Goal: Task Accomplishment & Management: Complete application form

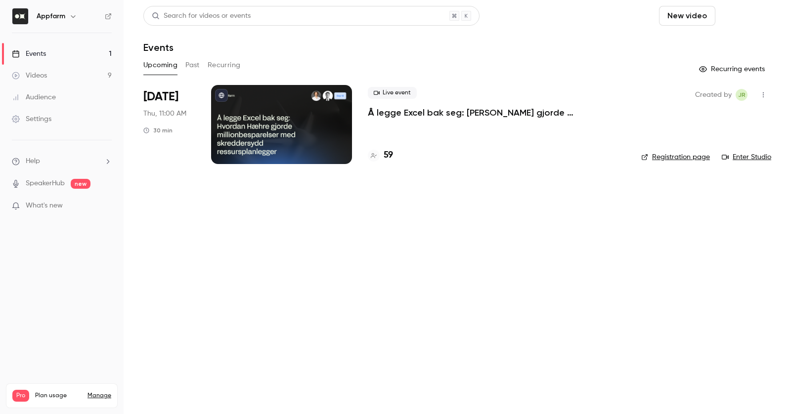
click at [735, 19] on button "Schedule" at bounding box center [745, 16] width 52 height 20
click at [702, 46] on div "One time event" at bounding box center [725, 43] width 75 height 10
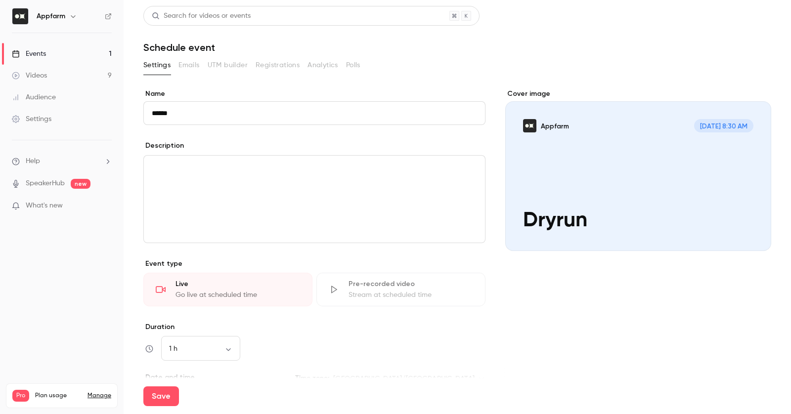
type input "******"
click at [241, 175] on div "editor" at bounding box center [314, 199] width 341 height 87
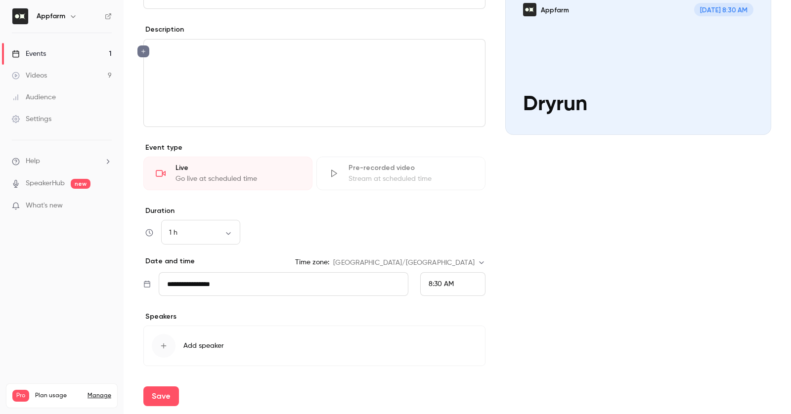
scroll to position [119, 0]
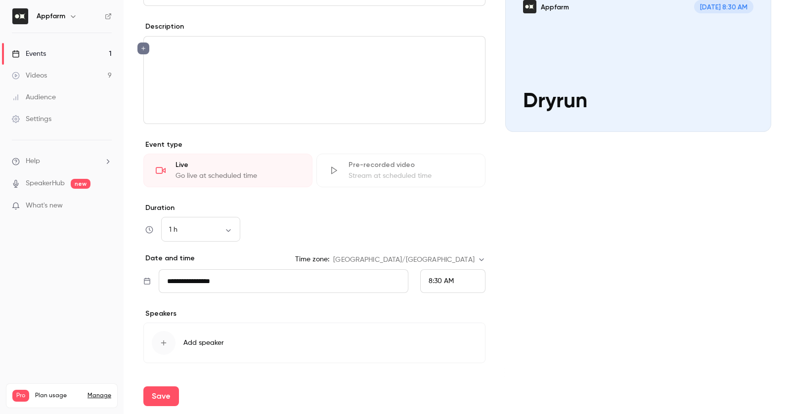
click at [428, 282] on div "8:30 AM" at bounding box center [452, 281] width 65 height 24
click at [453, 236] on span "9:00 AM" at bounding box center [442, 233] width 27 height 7
click at [555, 301] on div "Cover image Appfarm [DATE] 9:00 AM Dryrun" at bounding box center [638, 180] width 266 height 421
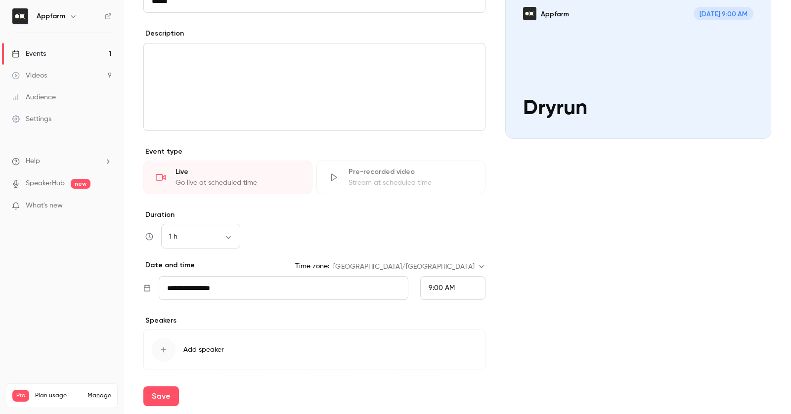
scroll to position [146, 0]
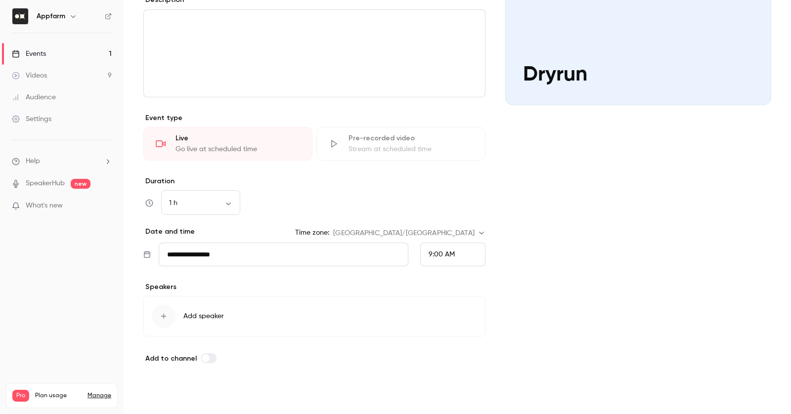
click at [164, 396] on button "Save" at bounding box center [161, 397] width 36 height 20
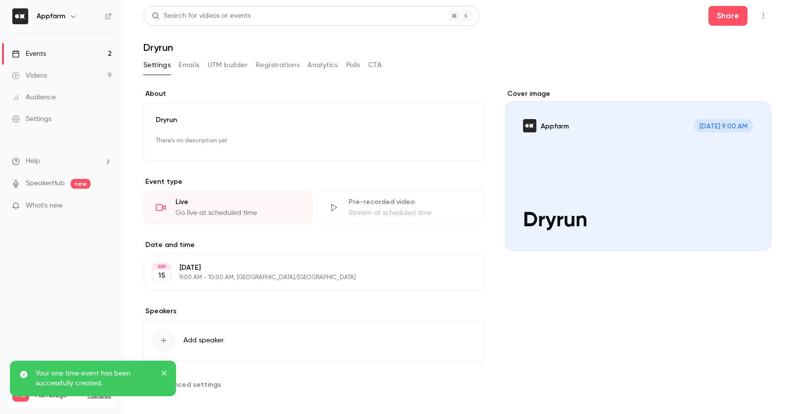
click at [768, 18] on button "button" at bounding box center [763, 16] width 16 height 16
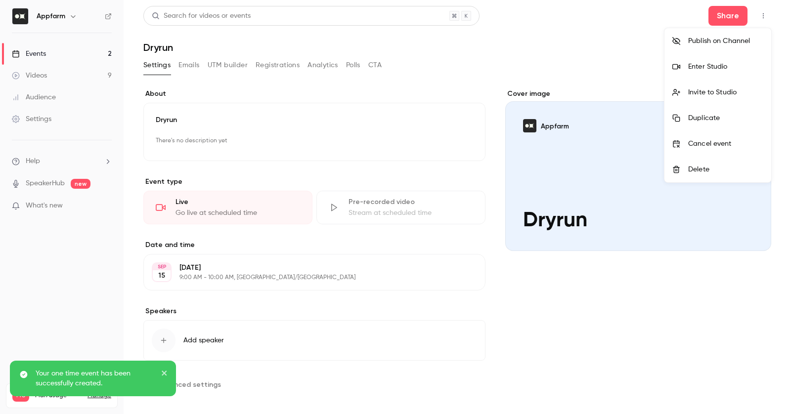
click at [739, 91] on div "Invite to Studio" at bounding box center [725, 92] width 75 height 10
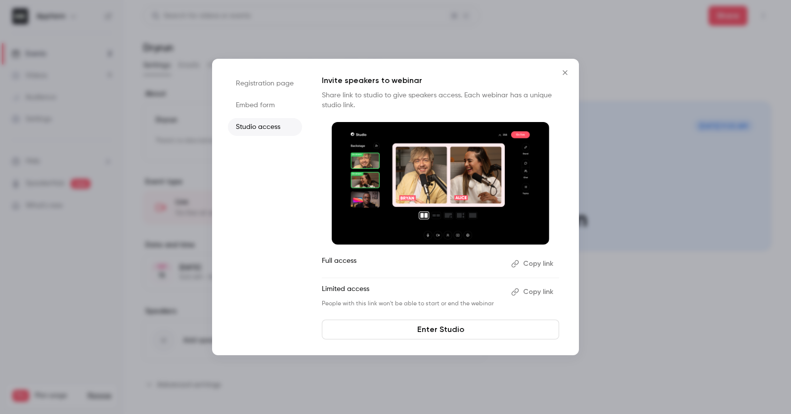
click at [525, 290] on button "Copy link" at bounding box center [533, 292] width 52 height 16
click at [560, 71] on icon "Close" at bounding box center [565, 73] width 12 height 8
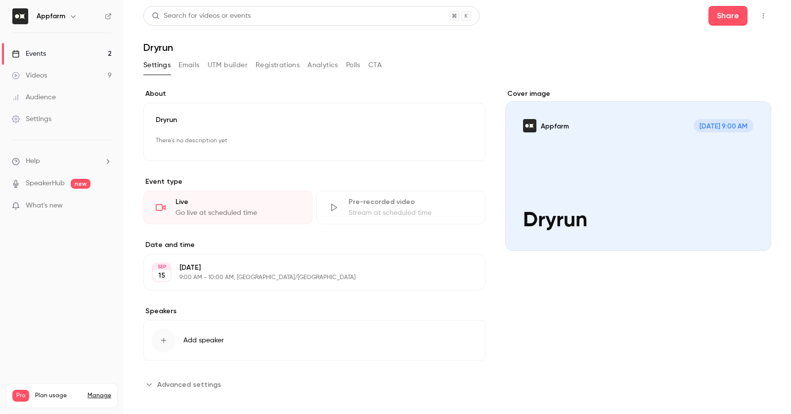
click at [55, 207] on span "What's new" at bounding box center [44, 206] width 37 height 10
click at [57, 329] on div at bounding box center [395, 207] width 791 height 414
click at [768, 13] on button "button" at bounding box center [763, 16] width 16 height 16
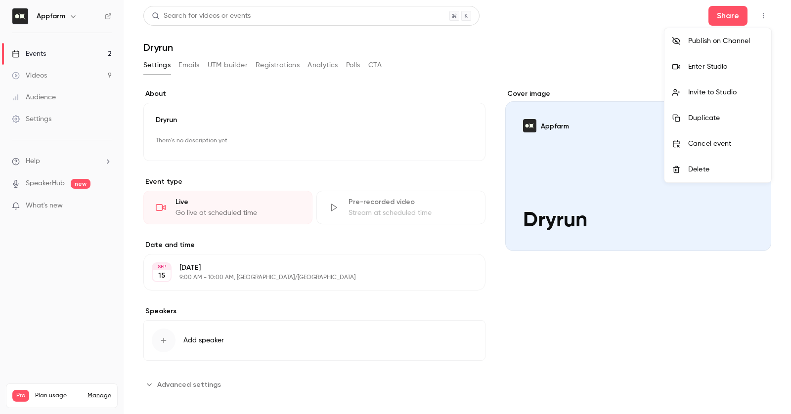
click at [739, 71] on div "Enter Studio" at bounding box center [725, 67] width 75 height 10
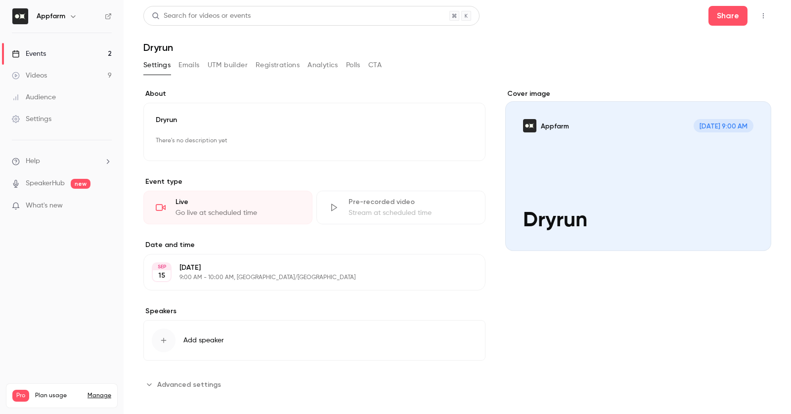
click at [766, 11] on button "button" at bounding box center [763, 16] width 16 height 16
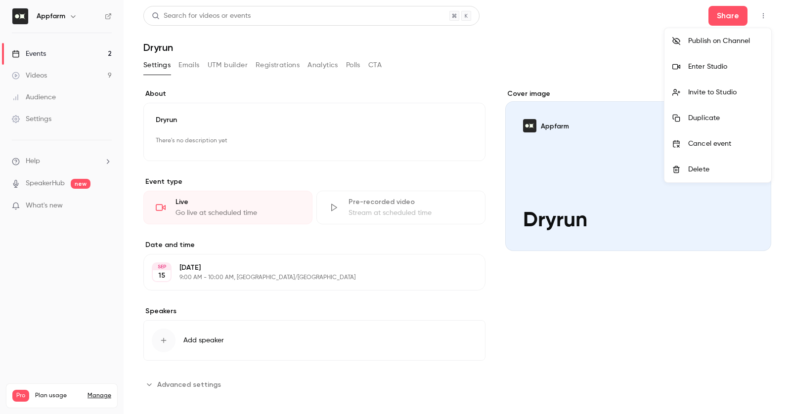
click at [717, 63] on div "Enter Studio" at bounding box center [725, 67] width 75 height 10
